Goal: Task Accomplishment & Management: Use online tool/utility

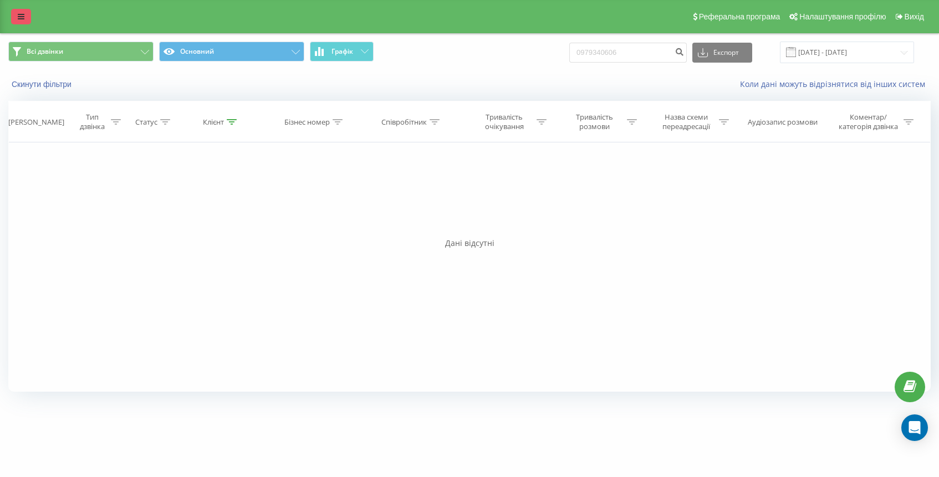
click at [16, 17] on link at bounding box center [21, 17] width 20 height 16
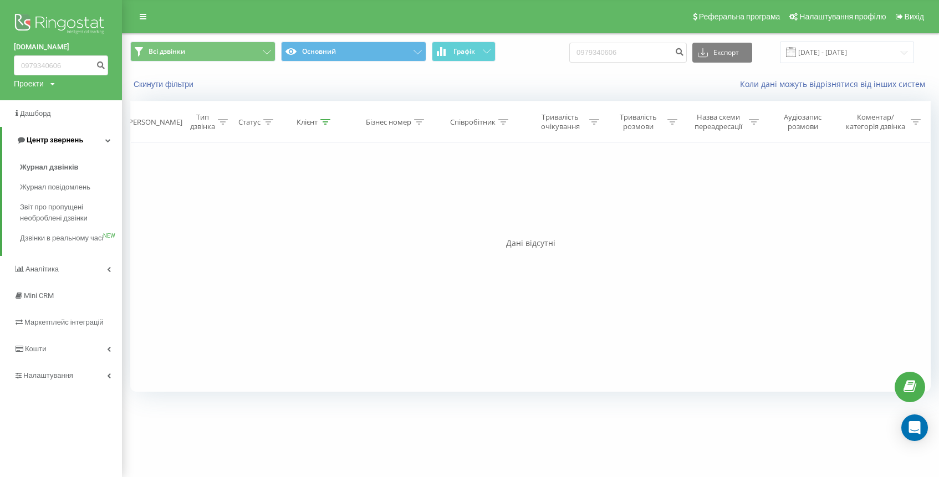
click at [66, 139] on span "Центр звернень" at bounding box center [55, 140] width 57 height 8
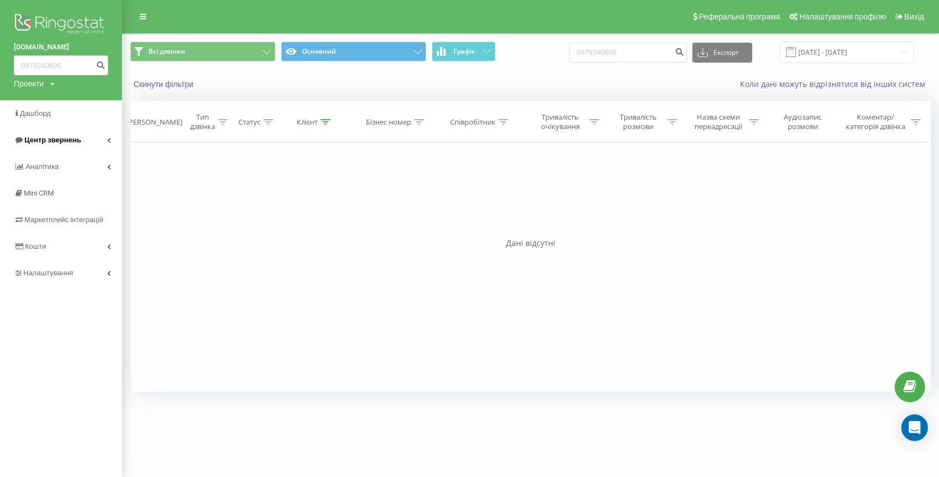
click at [73, 143] on span "Центр звернень" at bounding box center [52, 140] width 57 height 8
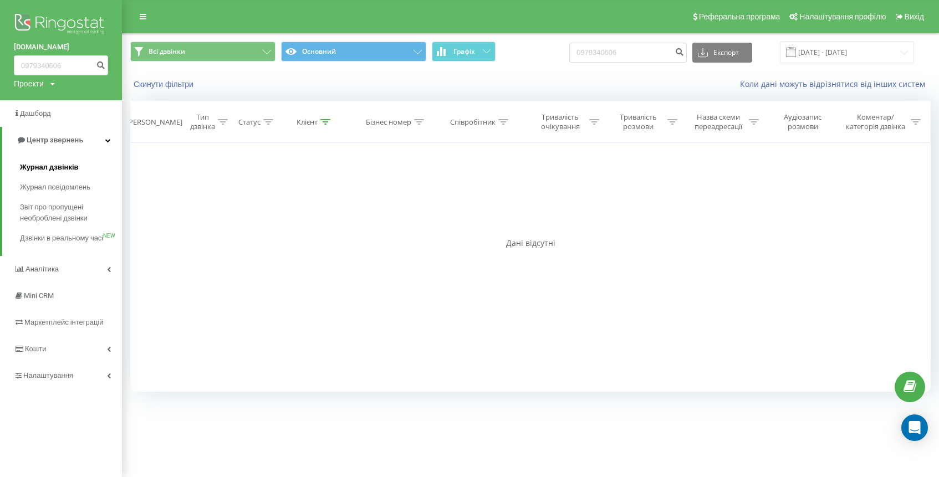
click at [65, 167] on span "Журнал дзвінків" at bounding box center [49, 167] width 59 height 11
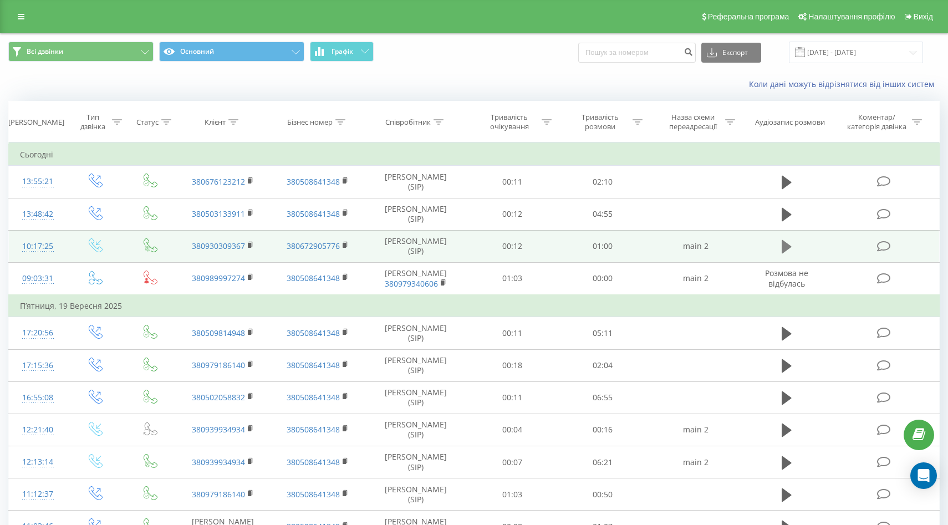
click at [787, 249] on icon at bounding box center [787, 246] width 10 height 13
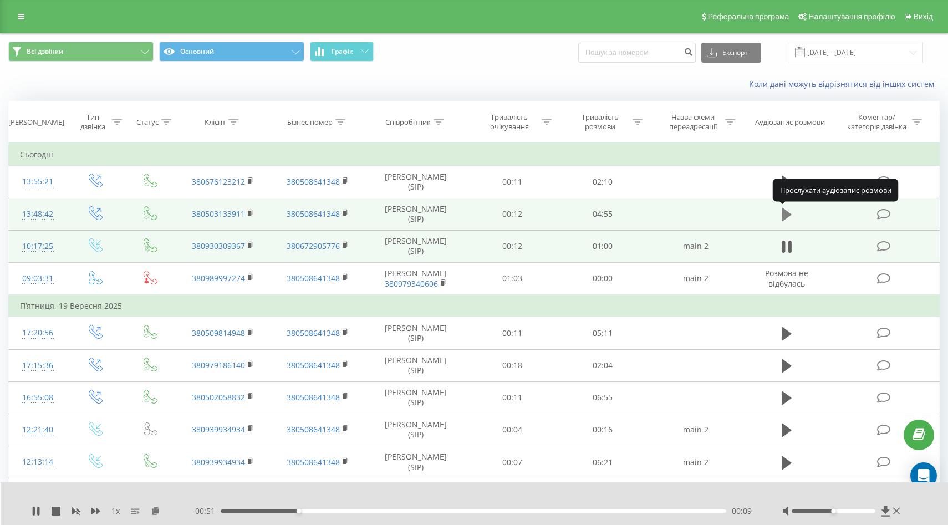
click at [786, 211] on icon at bounding box center [787, 214] width 10 height 13
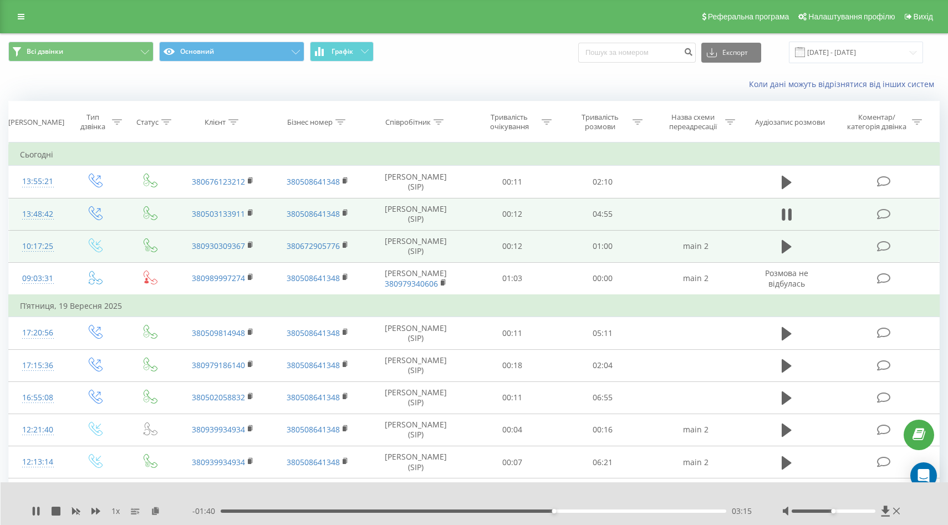
click at [561, 477] on div "- 01:40 03:15 03:15" at bounding box center [473, 511] width 562 height 11
click at [561, 477] on div "03:19" at bounding box center [474, 511] width 506 height 3
click at [660, 477] on div "03:55" at bounding box center [474, 511] width 506 height 3
click at [34, 477] on icon at bounding box center [34, 511] width 2 height 9
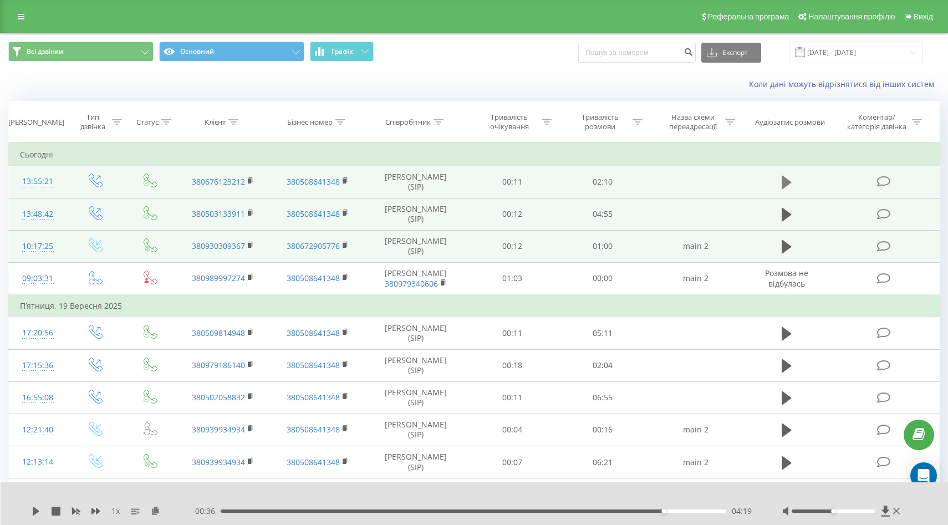
click at [784, 182] on icon at bounding box center [787, 182] width 10 height 13
